Goal: Ask a question

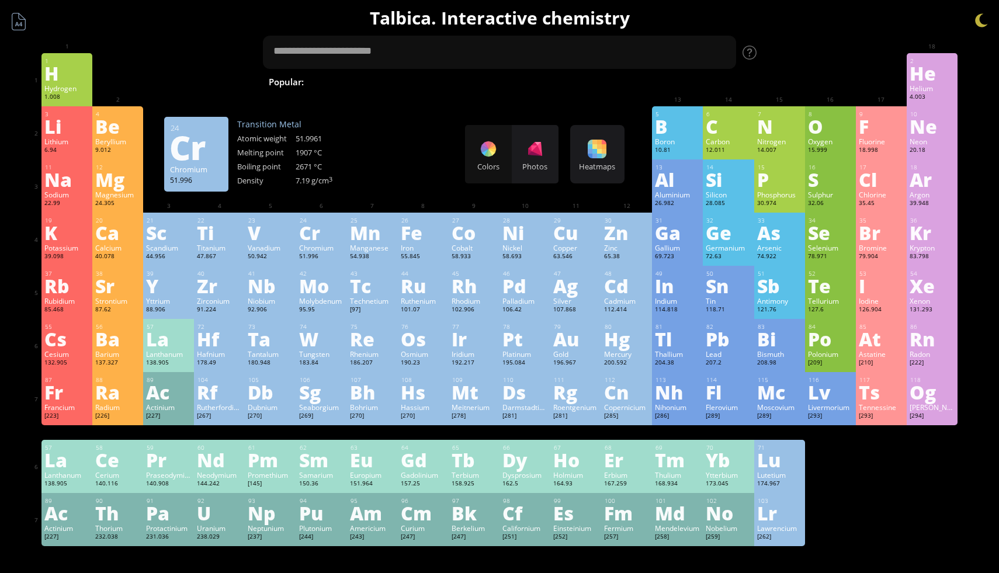
click at [306, 241] on div "Cr" at bounding box center [321, 232] width 45 height 19
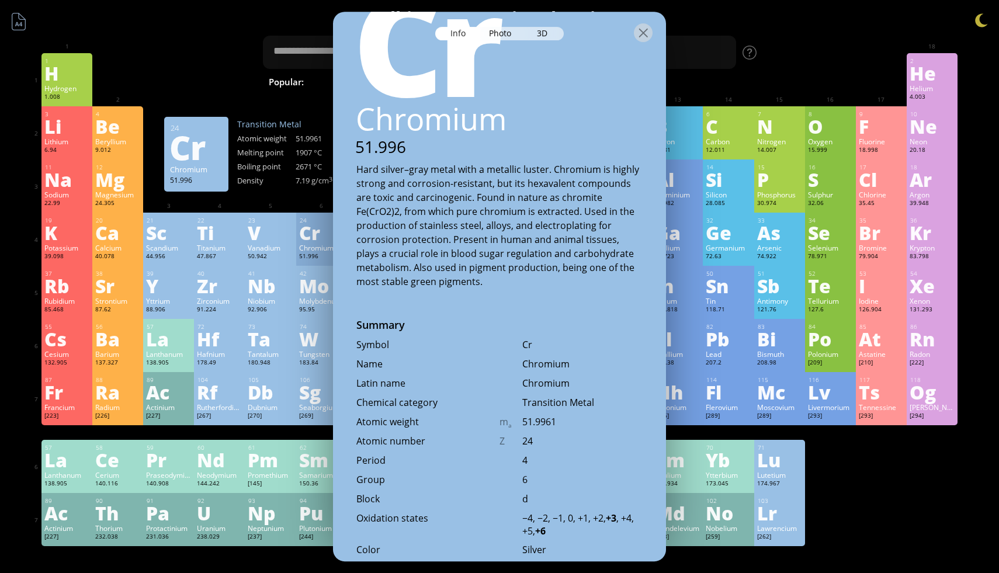
scroll to position [92, 0]
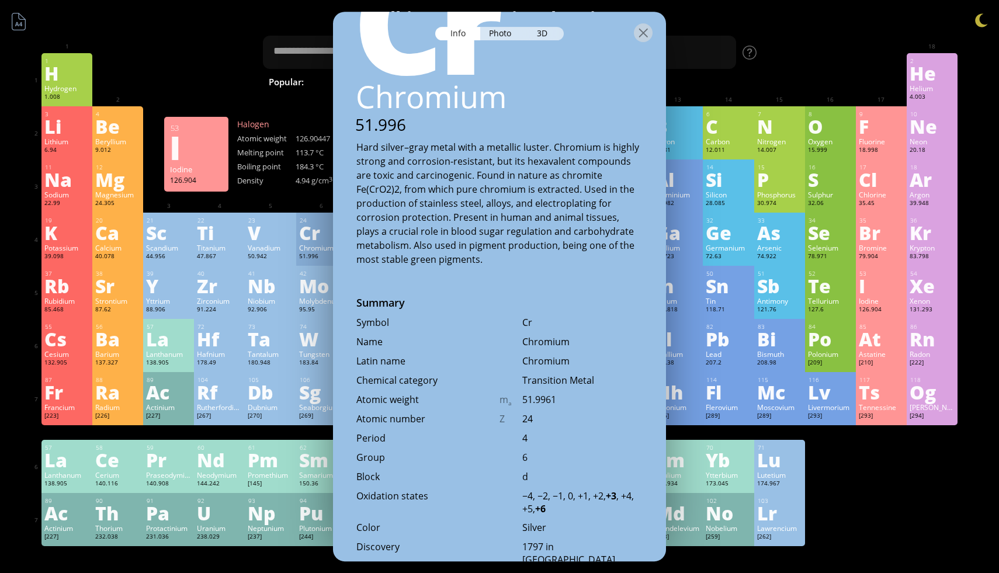
click at [882, 290] on div "I" at bounding box center [881, 285] width 45 height 19
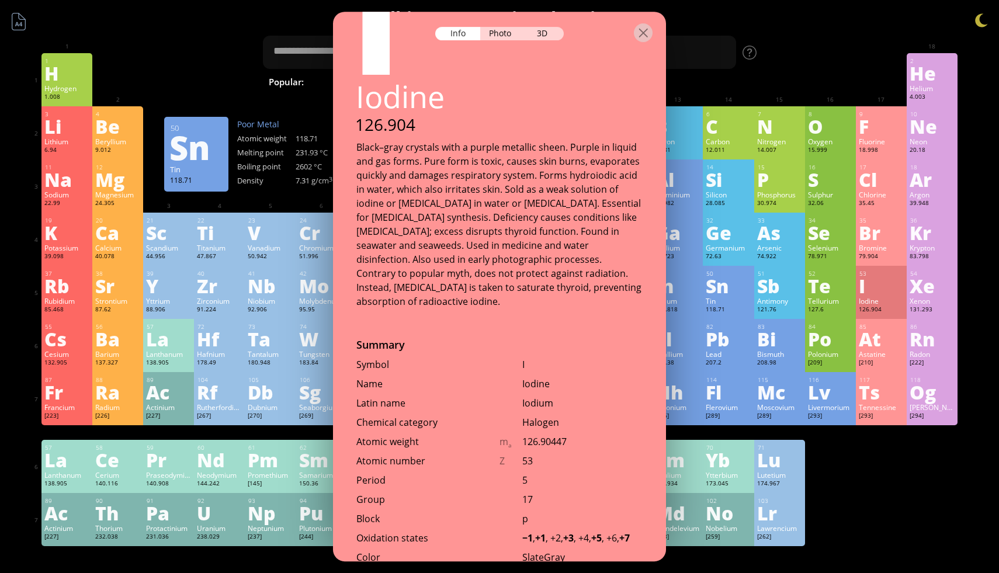
scroll to position [99, 0]
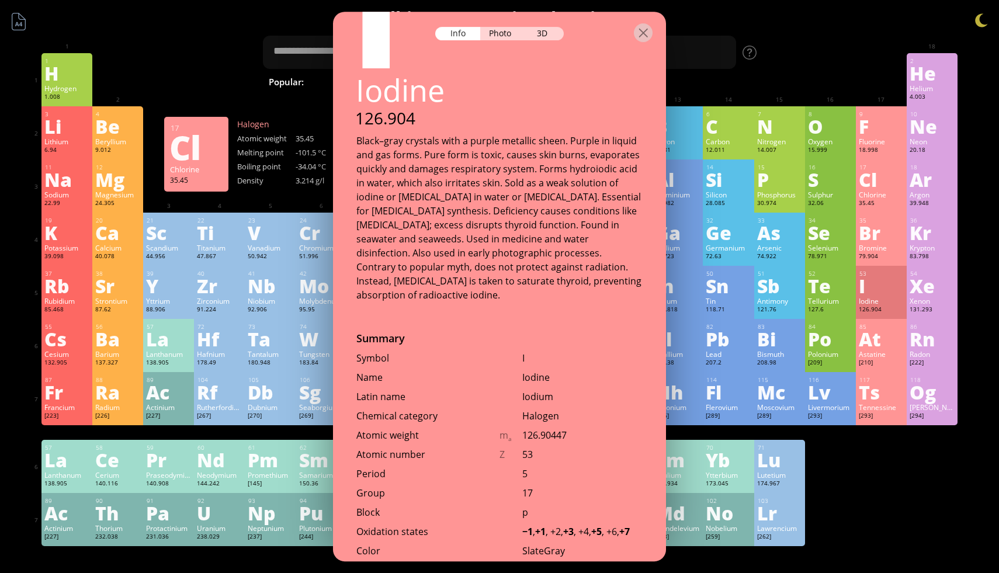
click at [884, 186] on div "Cl" at bounding box center [881, 179] width 45 height 19
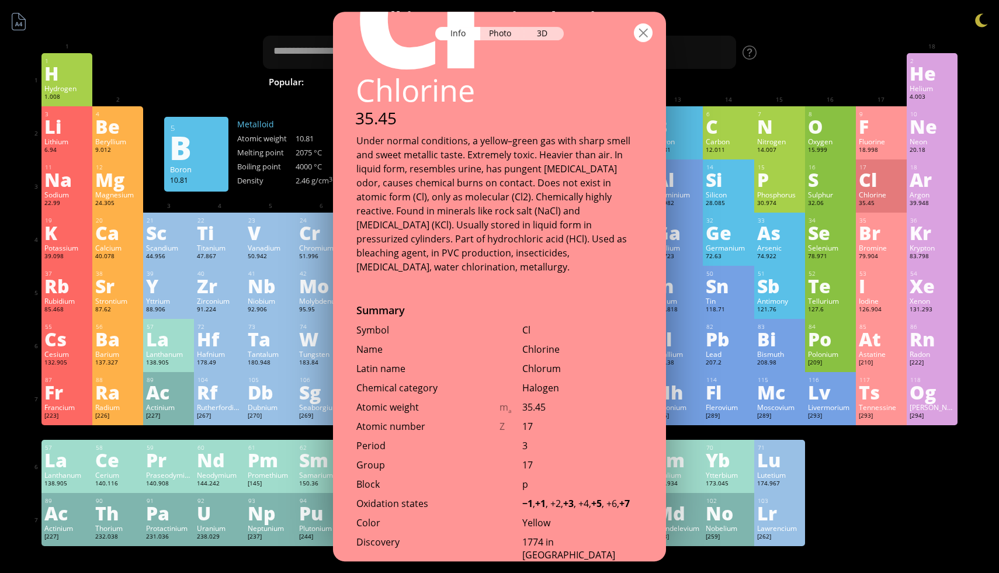
click at [641, 34] on div at bounding box center [643, 32] width 19 height 19
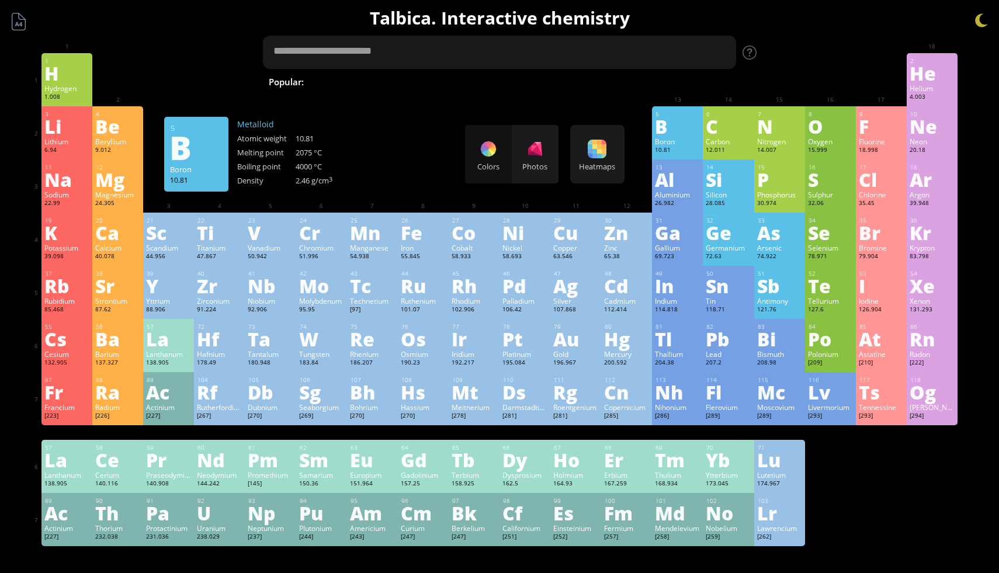
click at [391, 61] on textarea at bounding box center [499, 52] width 473 height 33
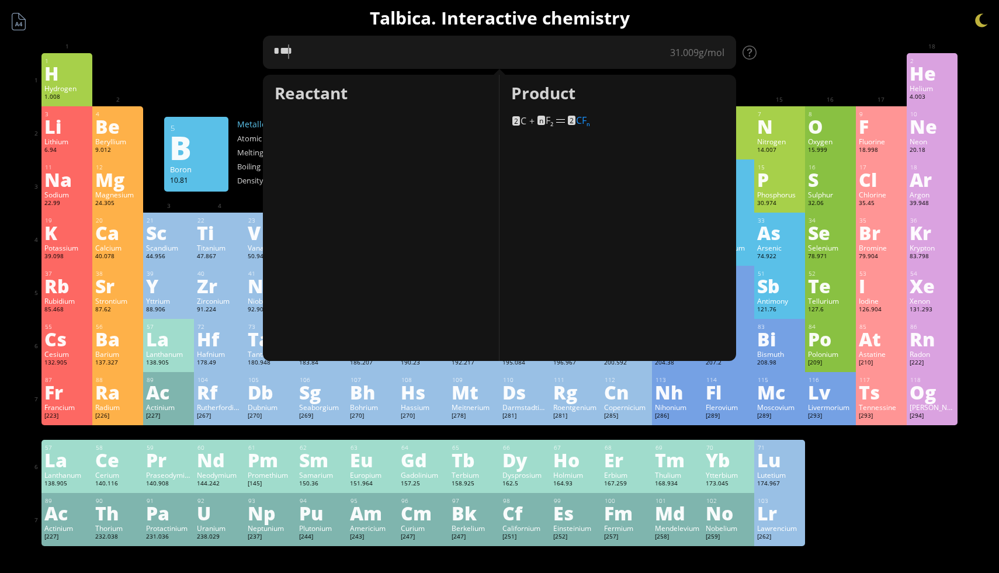
type textarea "*"
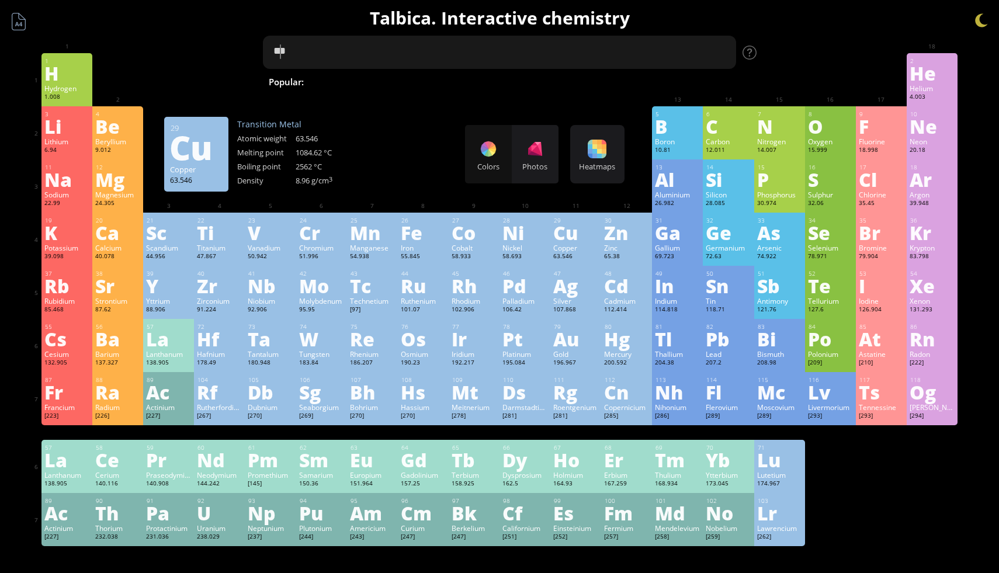
scroll to position [0, 0]
type textarea "*"
click at [422, 54] on textarea at bounding box center [499, 52] width 473 height 33
type textarea "********"
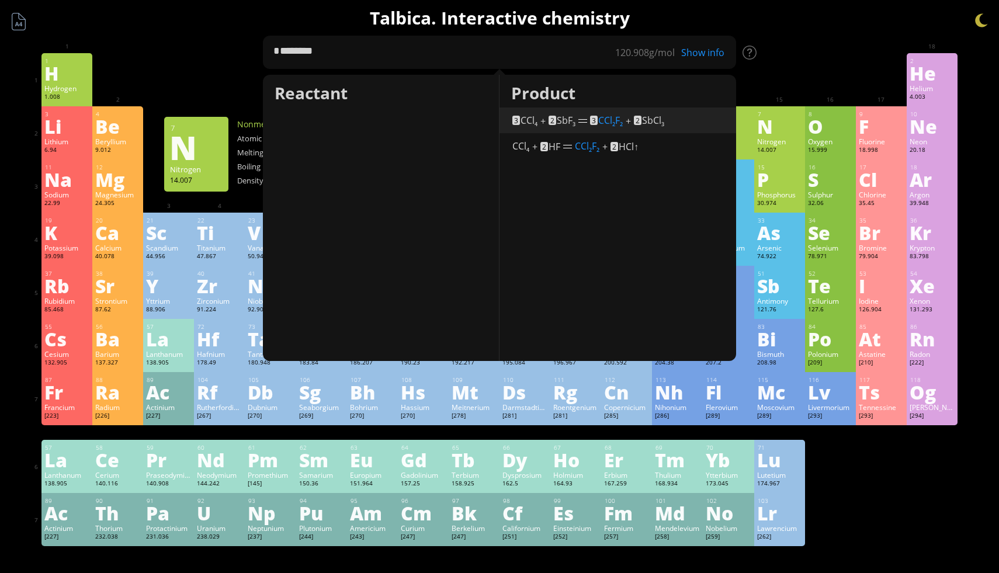
click at [607, 120] on span "CCl 2 F 2" at bounding box center [610, 120] width 25 height 13
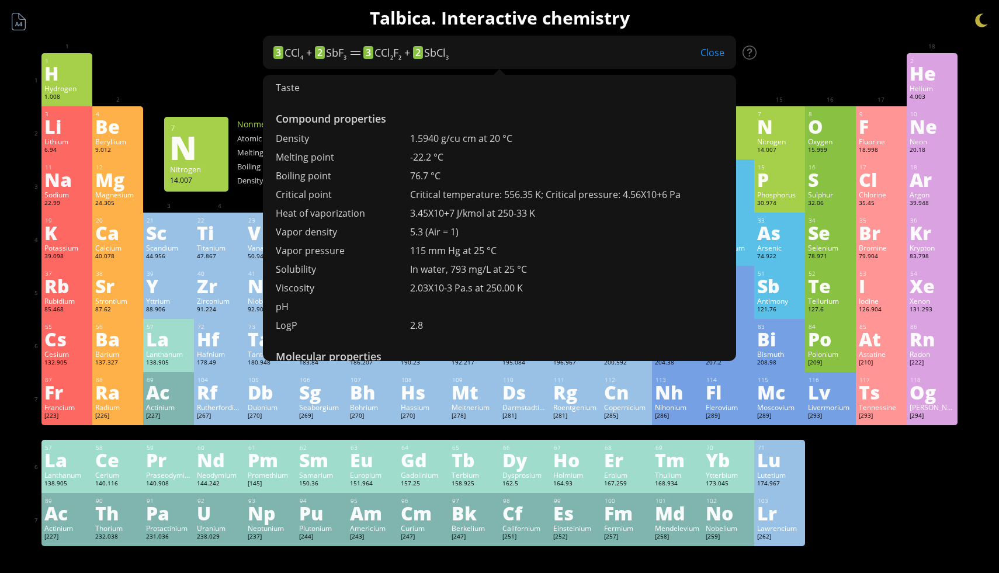
scroll to position [464, 0]
